Goal: Check status: Check status

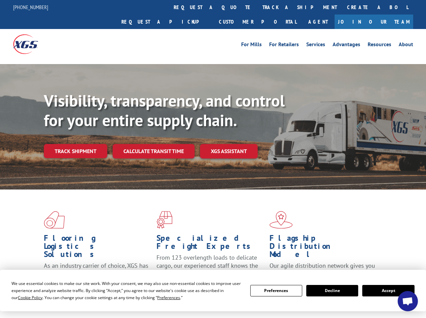
click at [213, 159] on div "Visibility, transparency, and control for your entire supply chain. Track shipm…" at bounding box center [235, 138] width 382 height 94
click at [24, 297] on span "Cookie Policy" at bounding box center [30, 298] width 25 height 6
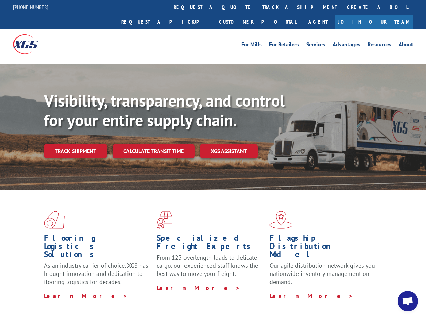
click at [162, 297] on div "Flooring Logistics Solutions As an industry carrier of choice, XGS has brought …" at bounding box center [213, 256] width 426 height 135
click at [276, 290] on div "Flooring Logistics Solutions As an industry carrier of choice, XGS has brought …" at bounding box center [213, 255] width 426 height 132
click at [332, 290] on div "Flooring Logistics Solutions As an industry carrier of choice, XGS has brought …" at bounding box center [213, 255] width 426 height 132
click at [388, 290] on div "Flooring Logistics Solutions As an industry carrier of choice, XGS has brought …" at bounding box center [213, 255] width 426 height 132
click at [213, 159] on div "Visibility, transparency, and control for your entire supply chain. Track shipm…" at bounding box center [235, 138] width 382 height 94
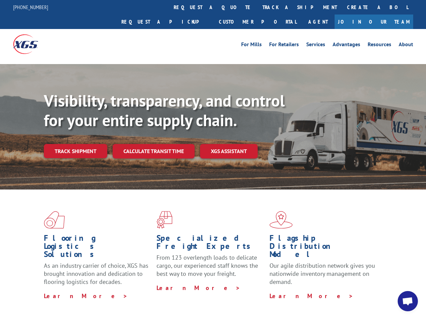
click at [257, 7] on link "track a shipment" at bounding box center [299, 7] width 85 height 14
click at [0, 0] on div "Track Shipment Enter your information below to track your shipment(s). Select c…" at bounding box center [0, 0] width 0 height 0
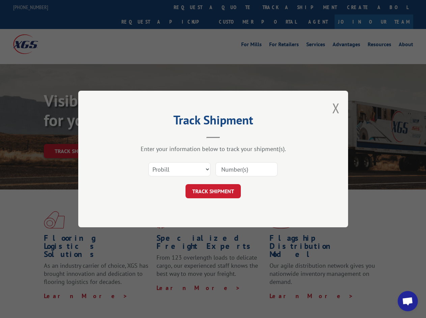
click at [277, 7] on div "Track Shipment Enter your information below to track your shipment(s). Select c…" at bounding box center [213, 159] width 426 height 318
